Goal: Manage account settings

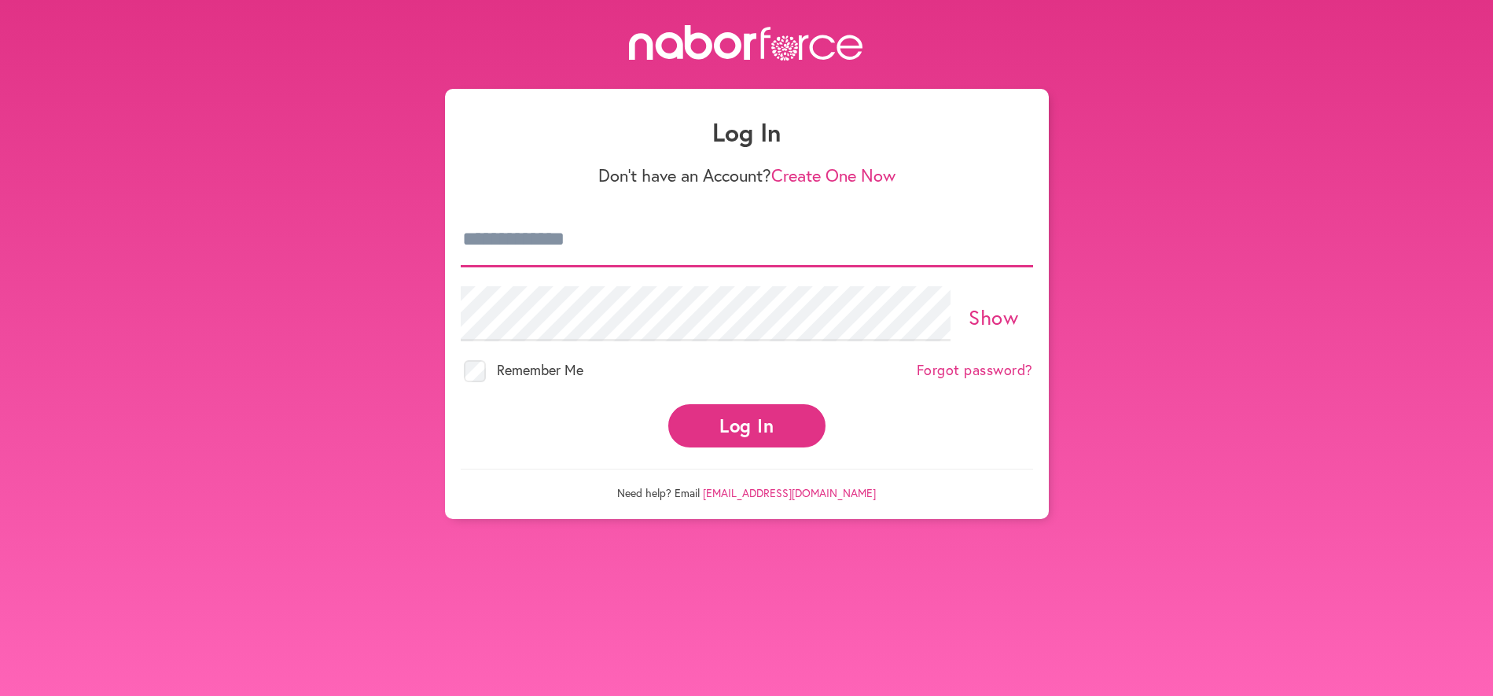
click at [538, 251] on input "email" at bounding box center [747, 239] width 572 height 55
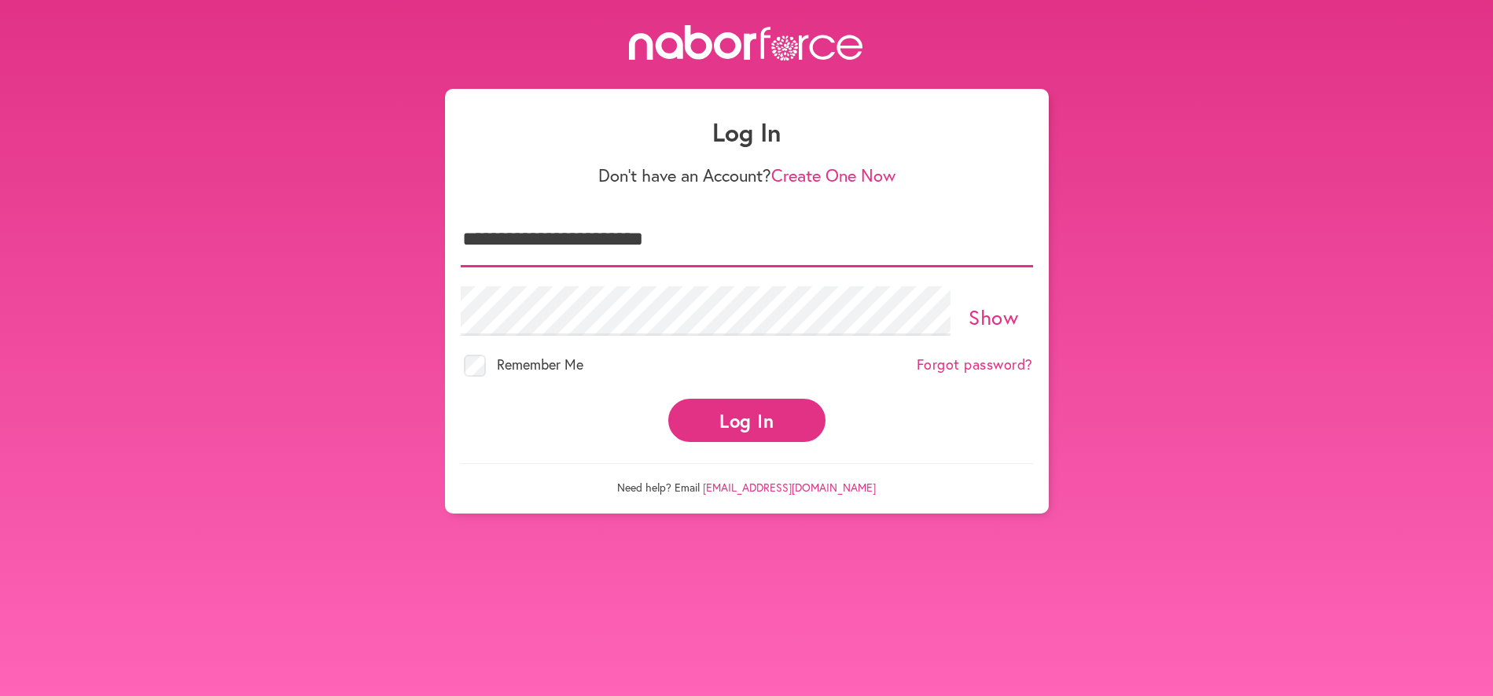
type input "**********"
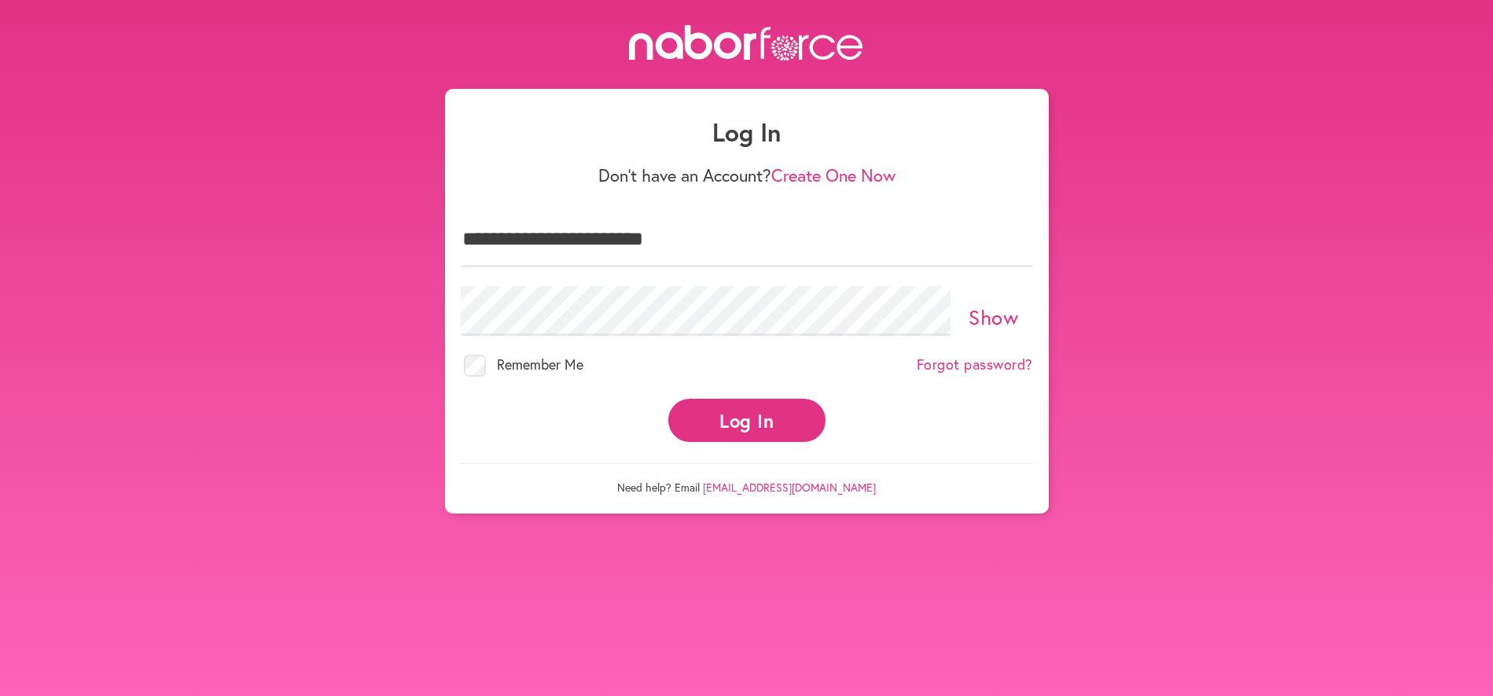
click at [719, 406] on button "Log In" at bounding box center [746, 420] width 157 height 43
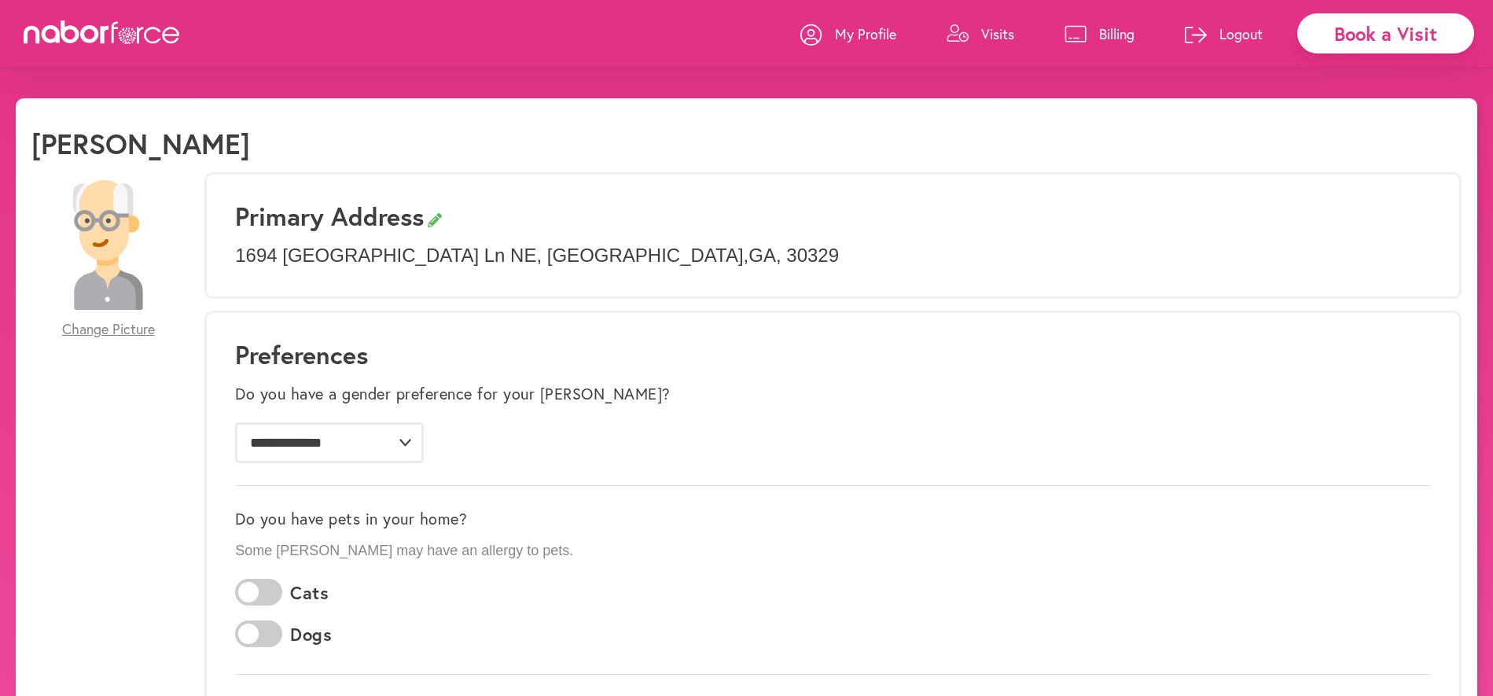
click at [860, 127] on div "[PERSON_NAME]" at bounding box center [746, 150] width 1430 height 46
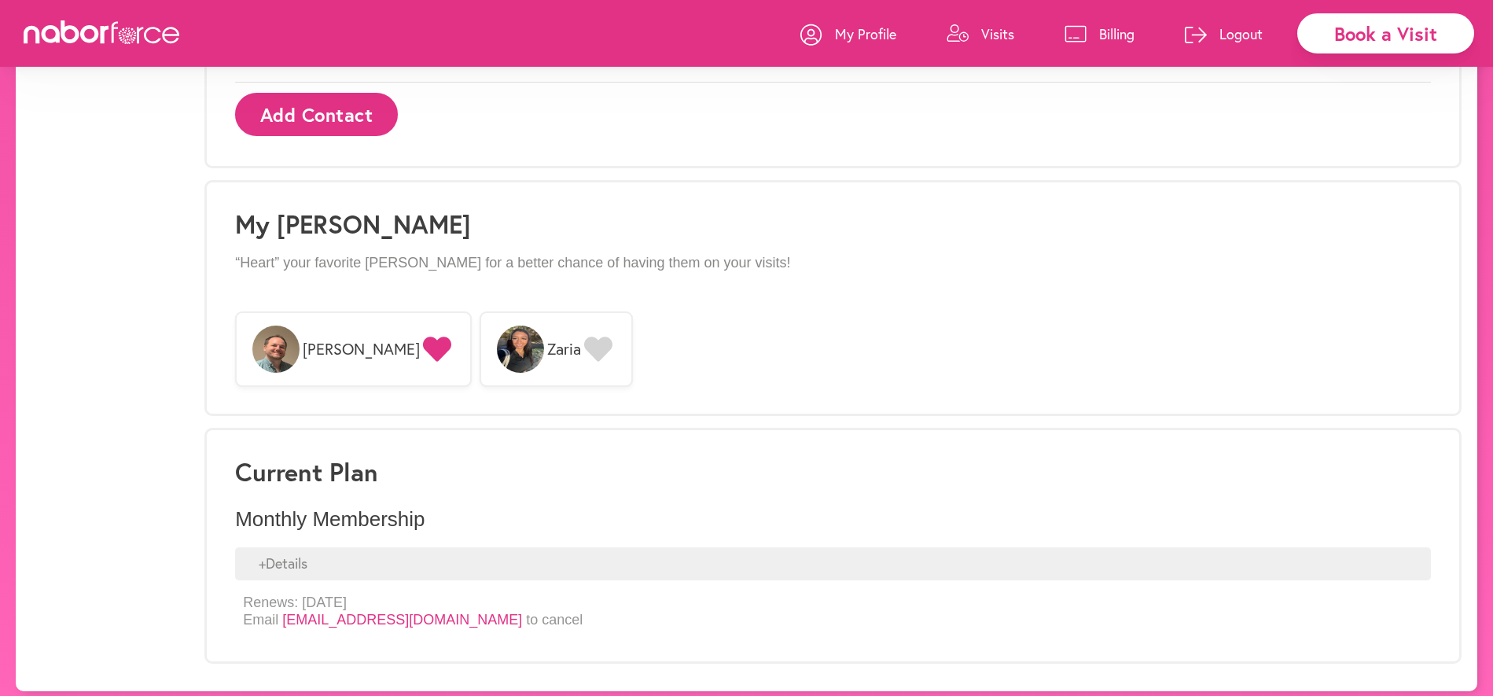
scroll to position [1083, 0]
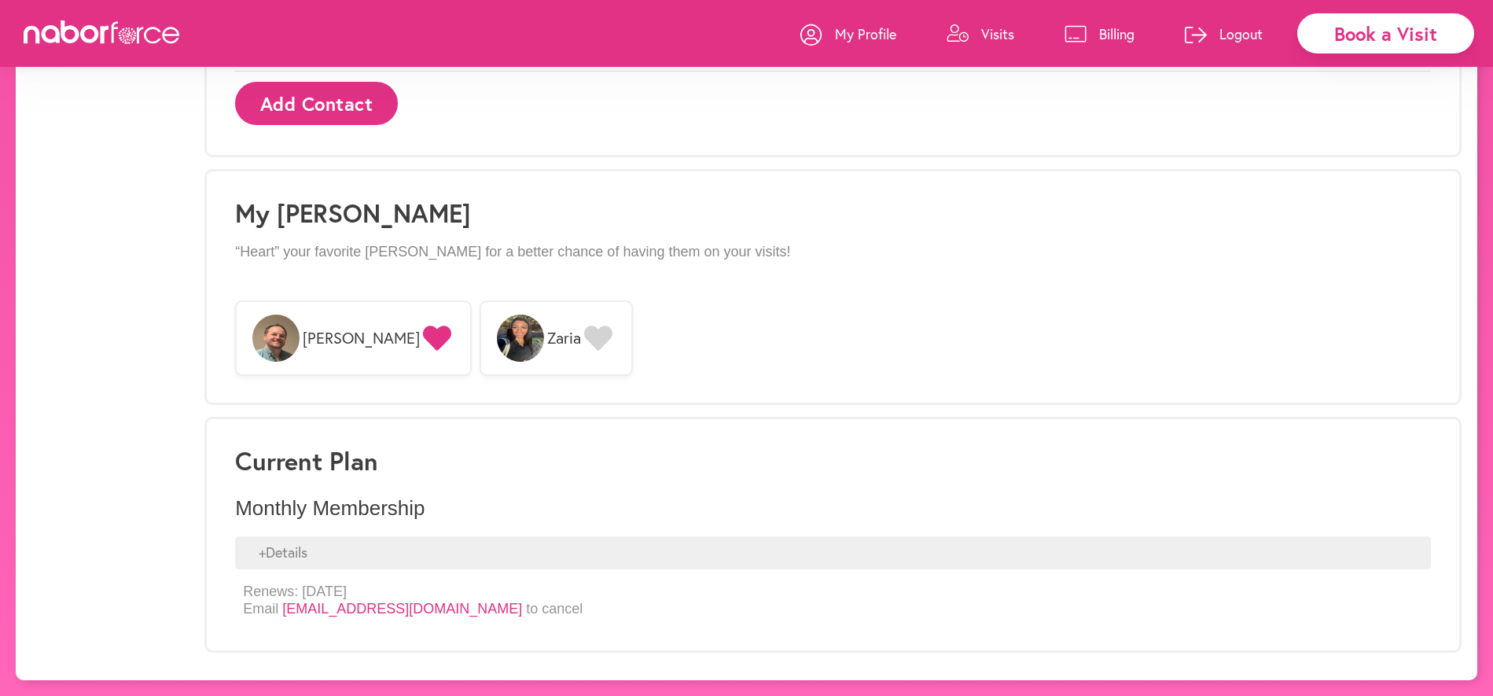
click at [634, 545] on div "+ Details" at bounding box center [833, 552] width 1196 height 33
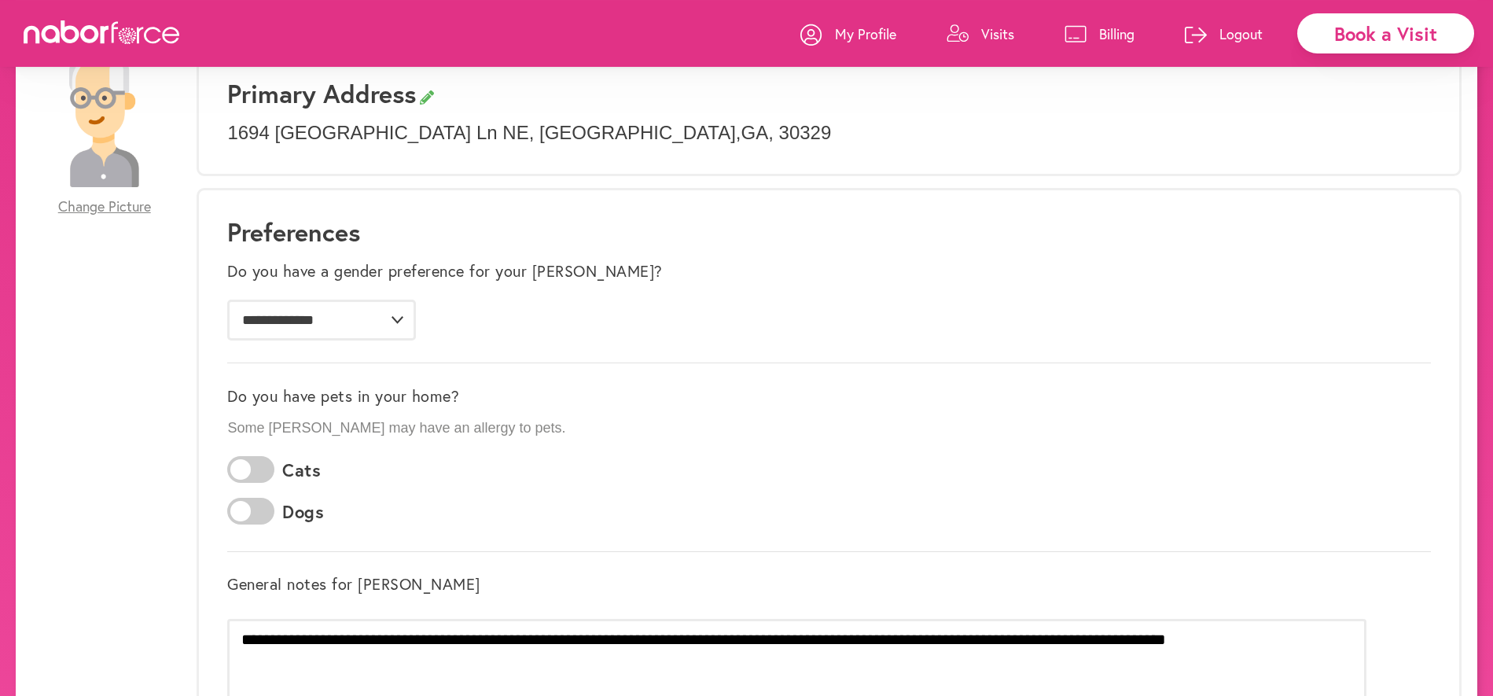
scroll to position [0, 0]
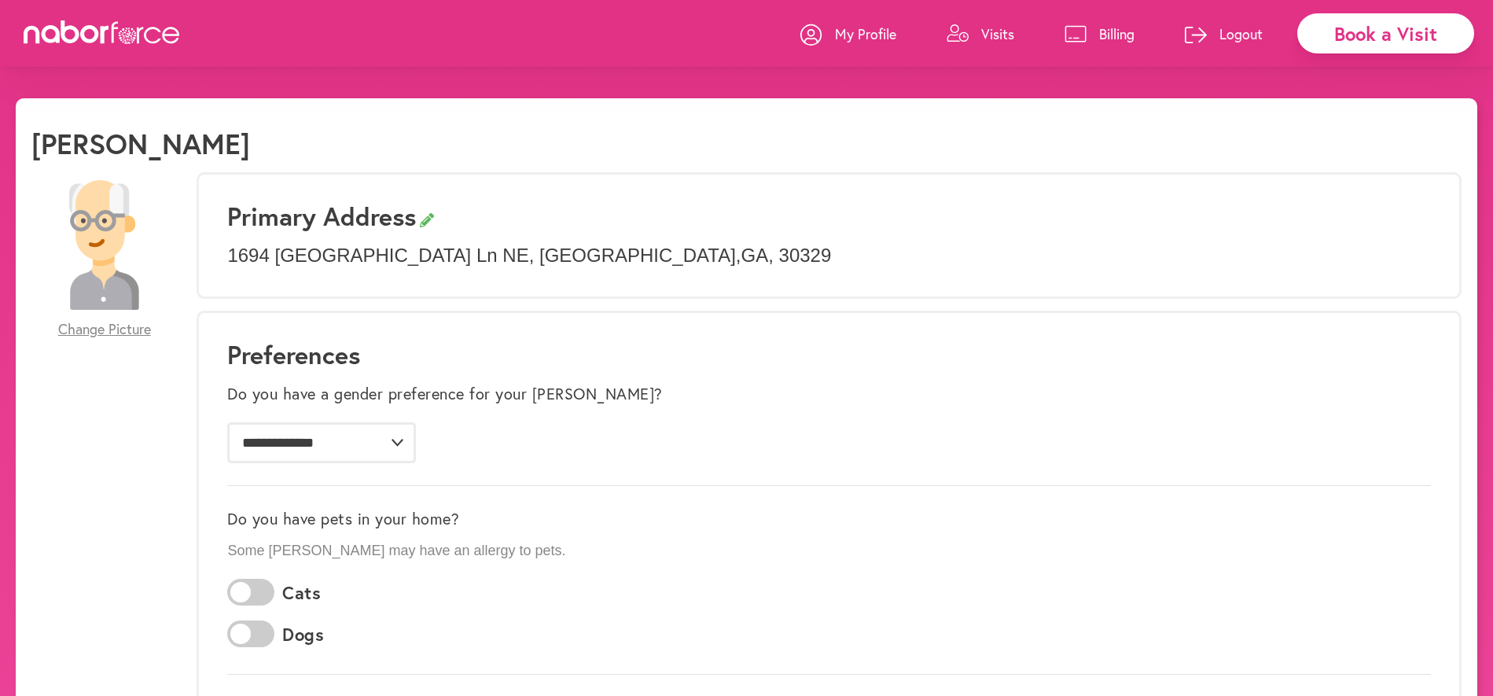
click at [876, 24] on p "My Profile" at bounding box center [865, 33] width 61 height 19
click at [1070, 29] on icon at bounding box center [1075, 33] width 22 height 17
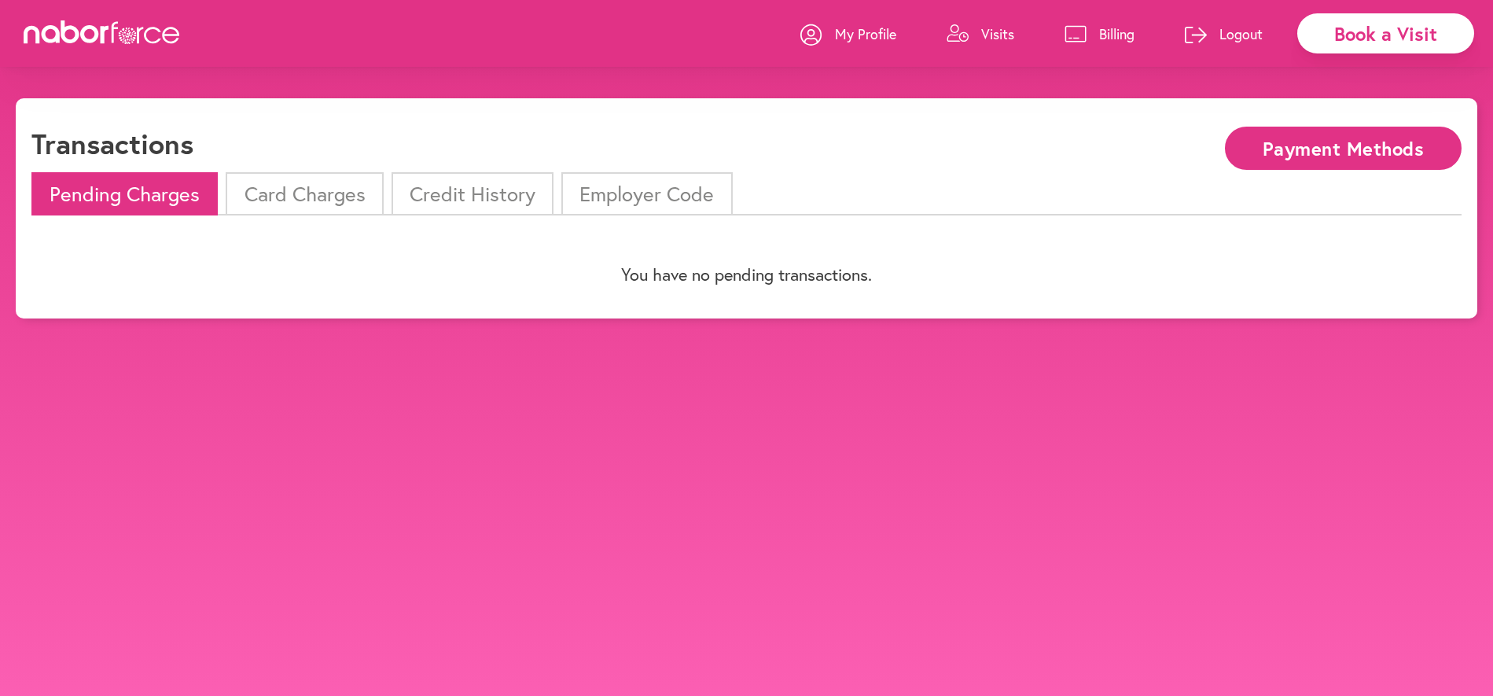
click at [152, 31] on icon at bounding box center [102, 32] width 157 height 24
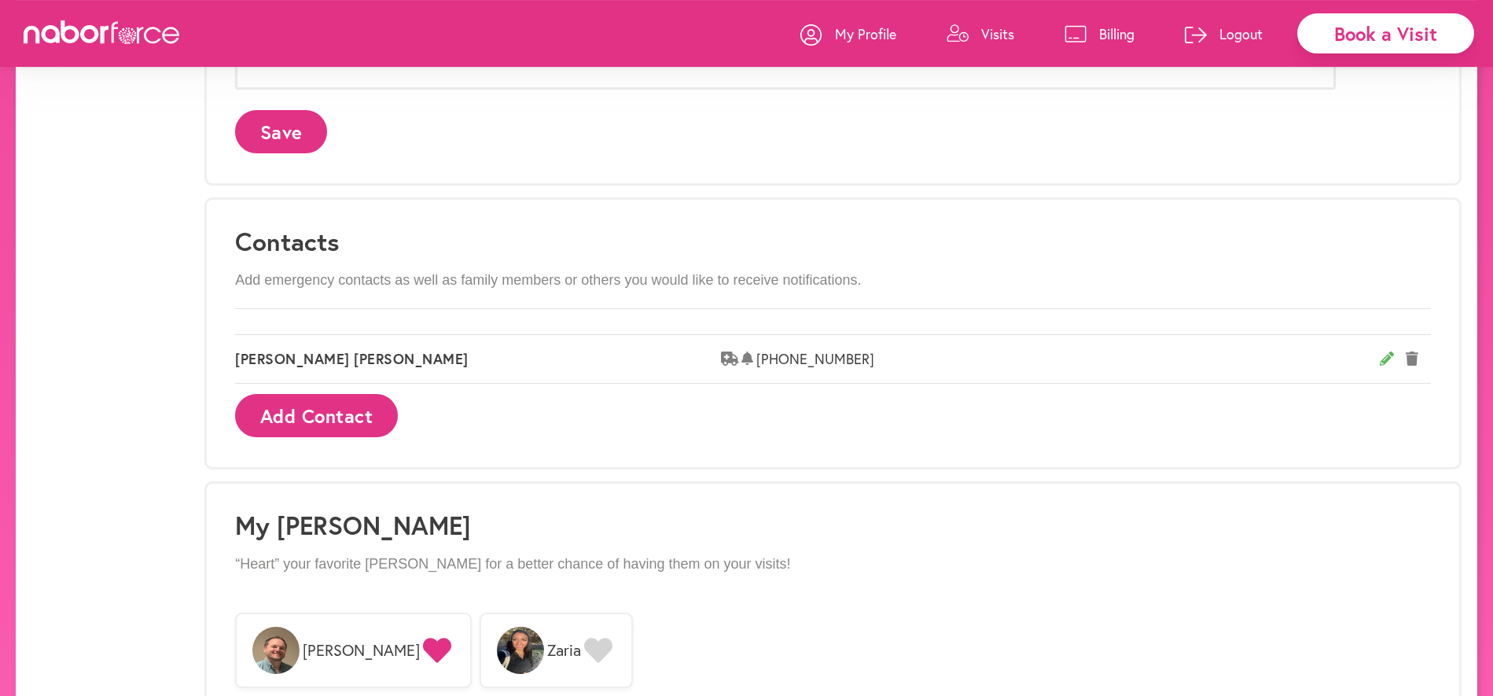
scroll to position [1083, 0]
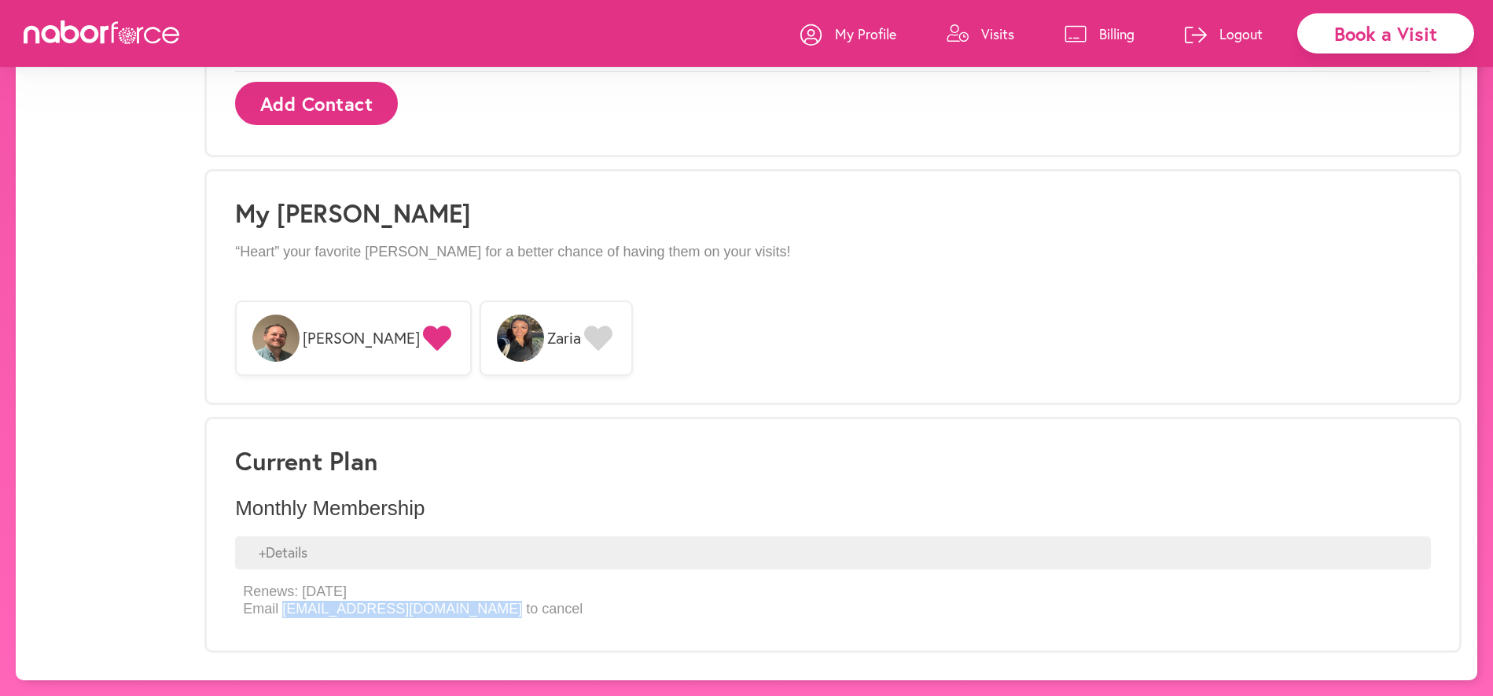
drag, startPoint x: 538, startPoint y: 608, endPoint x: 377, endPoint y: 617, distance: 160.6
click at [377, 617] on p "Renews: [DATE] Email [EMAIL_ADDRESS][DOMAIN_NAME] to cancel" at bounding box center [413, 600] width 340 height 34
copy link "[EMAIL_ADDRESS][DOMAIN_NAME]"
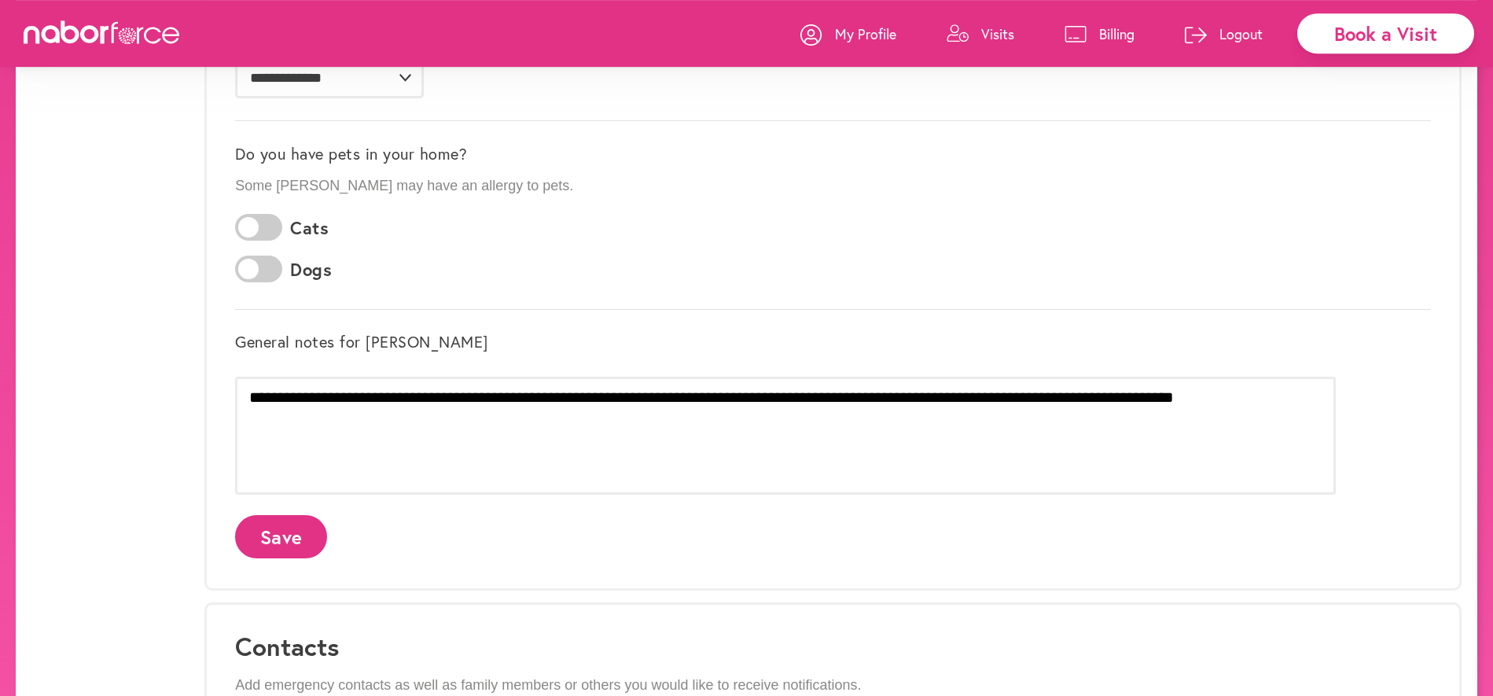
scroll to position [0, 0]
